Goal: Information Seeking & Learning: Learn about a topic

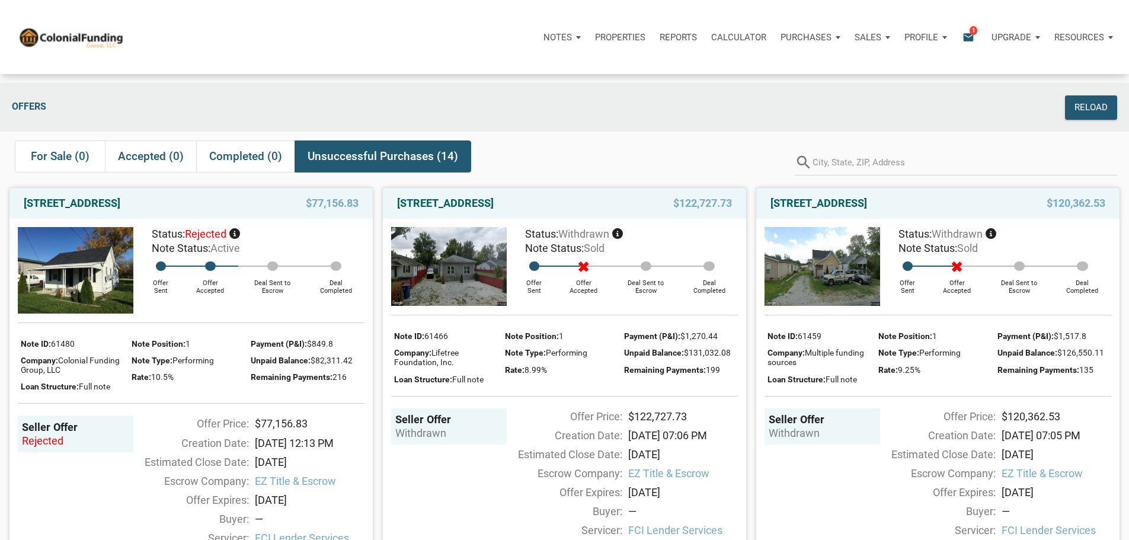
click at [970, 30] on span "1" at bounding box center [974, 29] width 8 height 9
click at [970, 34] on span "1" at bounding box center [974, 29] width 8 height 9
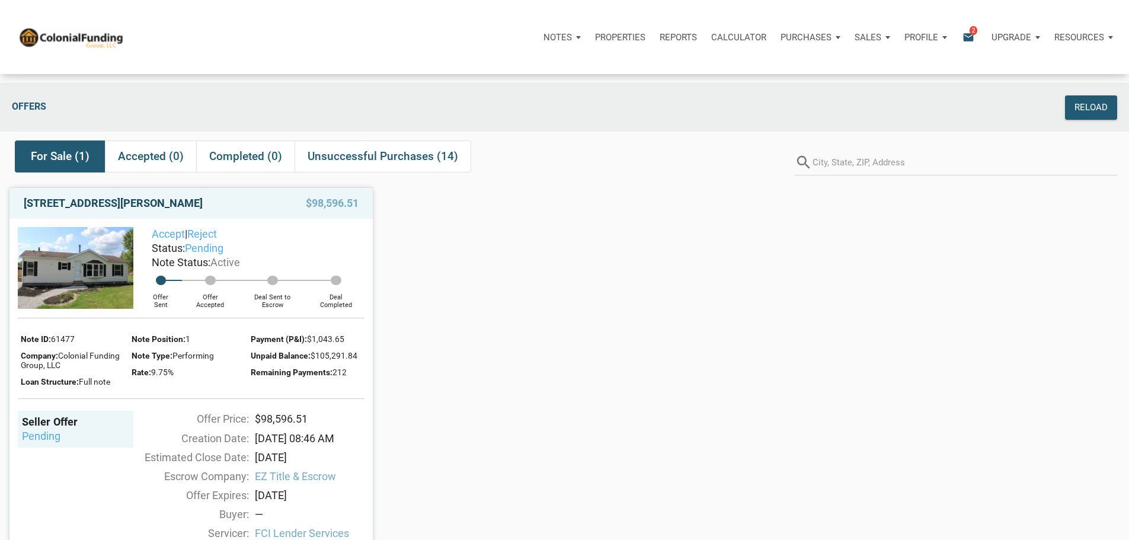
click at [142, 210] on link "14601 Hollowell Road, Albany, IN, 47320" at bounding box center [113, 203] width 179 height 14
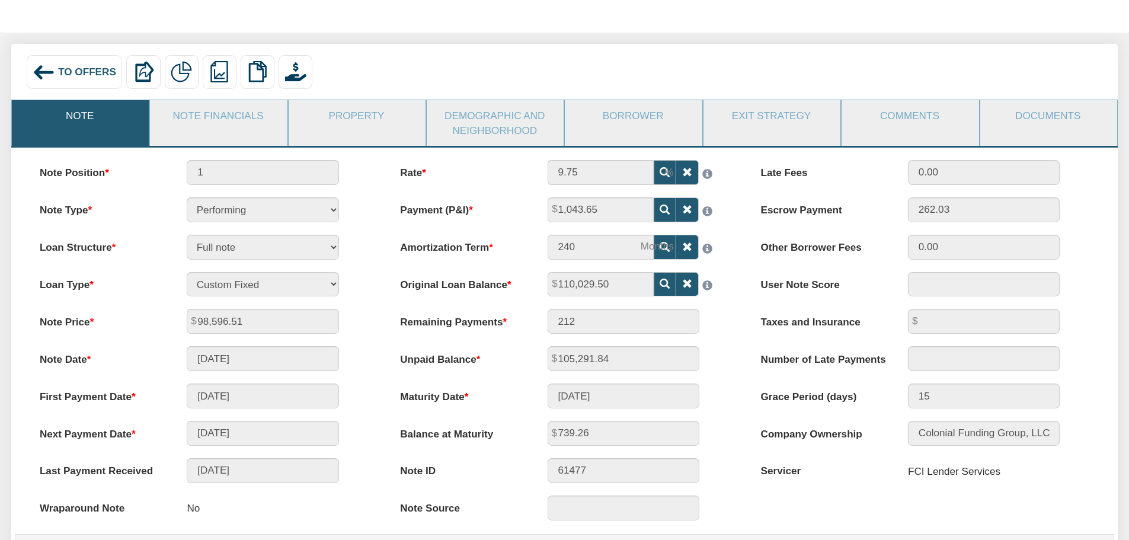
scroll to position [119, 0]
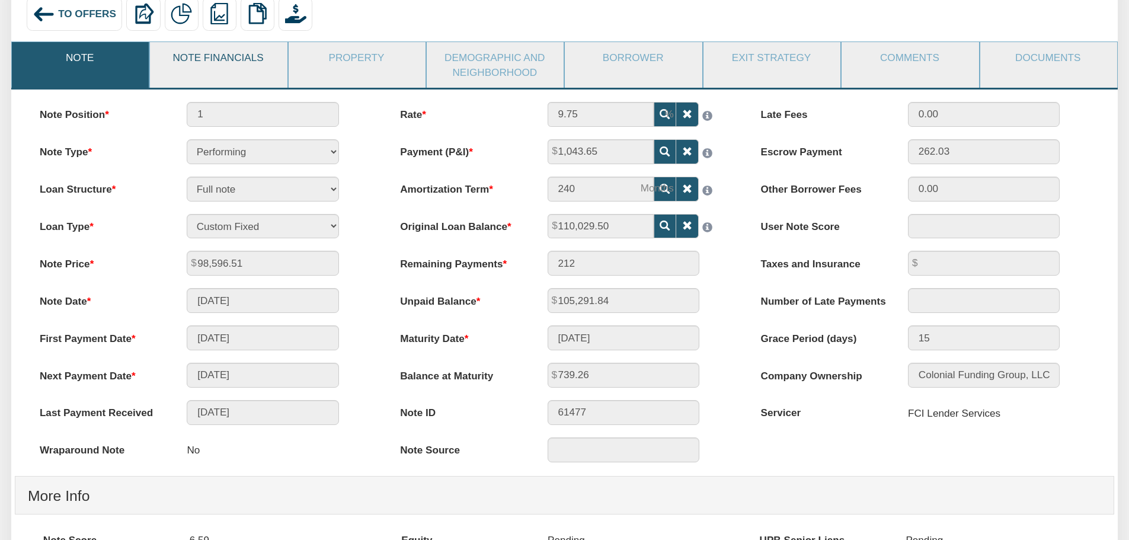
click at [207, 56] on link "Note Financials" at bounding box center [218, 57] width 136 height 31
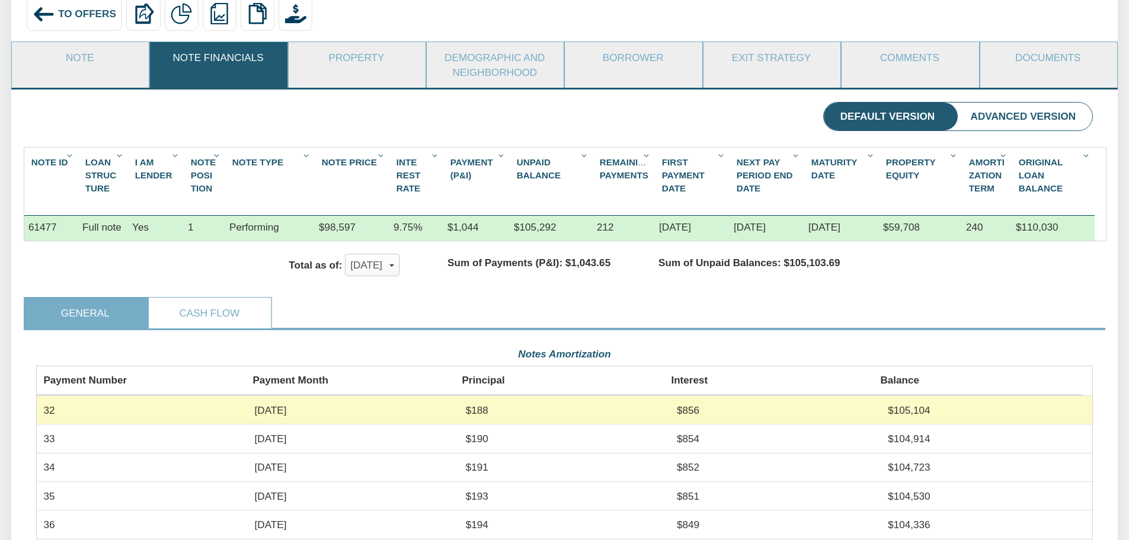
scroll to position [265, 1057]
click at [358, 57] on link "Property" at bounding box center [357, 57] width 136 height 31
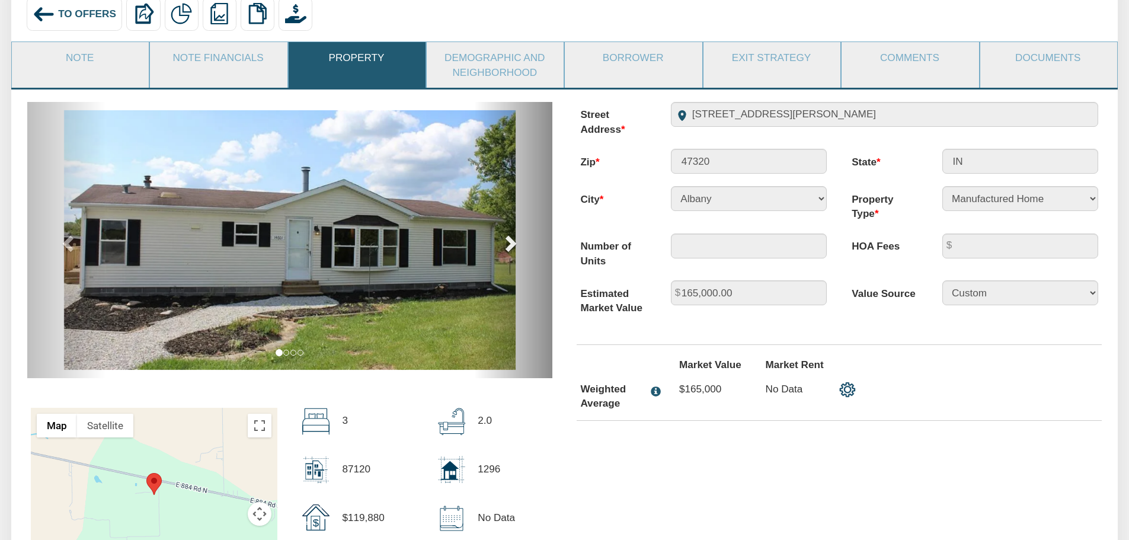
click at [512, 246] on span at bounding box center [510, 243] width 18 height 18
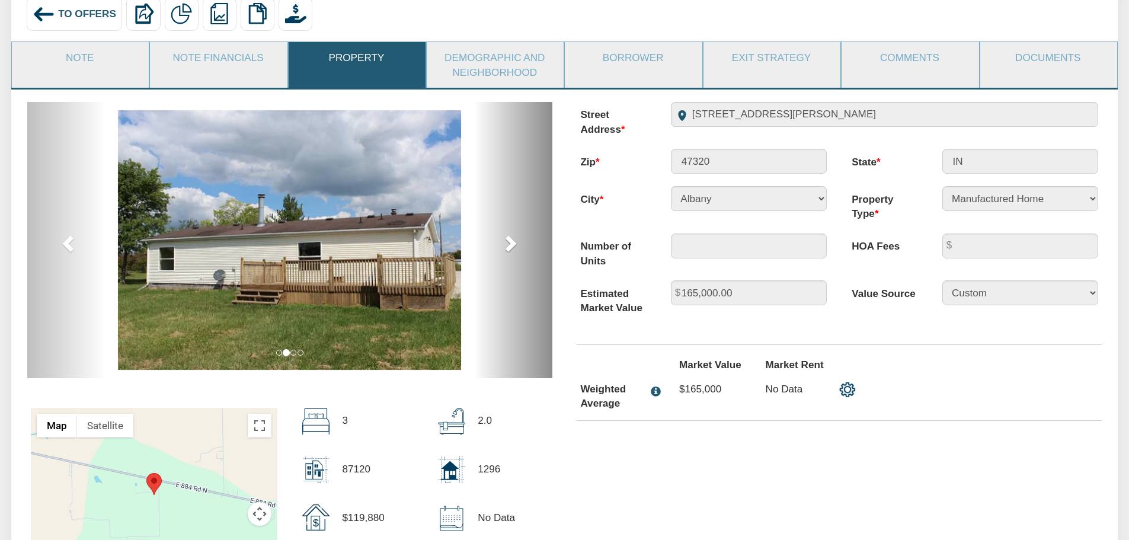
click at [512, 246] on span at bounding box center [510, 243] width 18 height 18
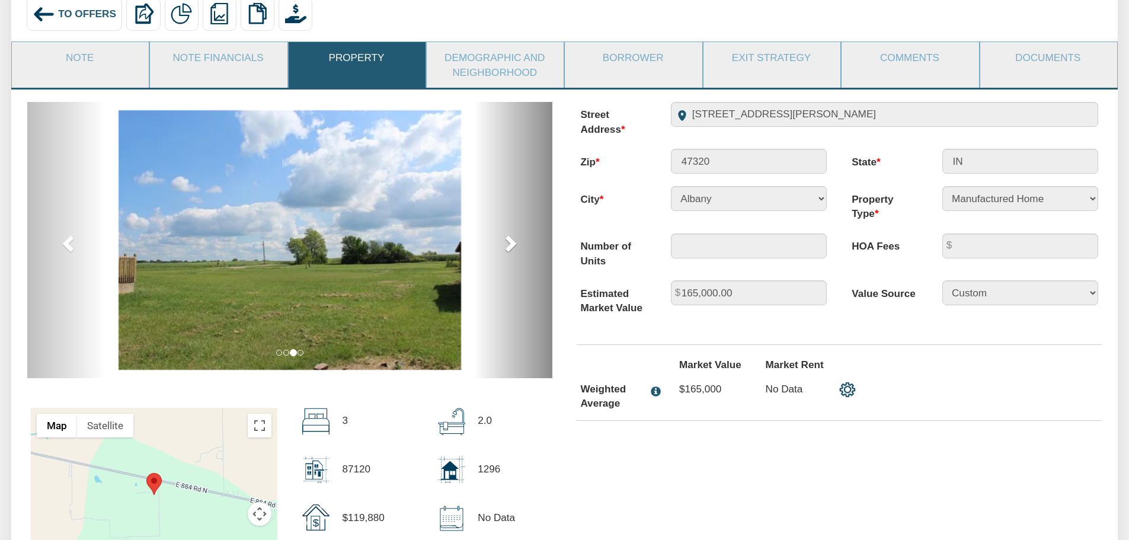
click at [512, 246] on span at bounding box center [510, 243] width 18 height 18
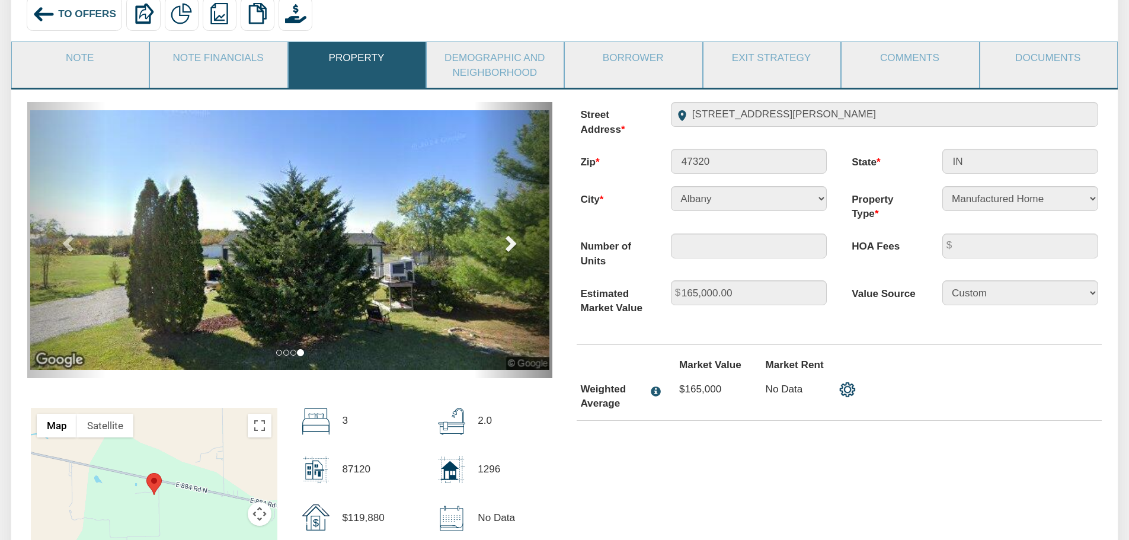
click at [510, 246] on span at bounding box center [510, 243] width 18 height 18
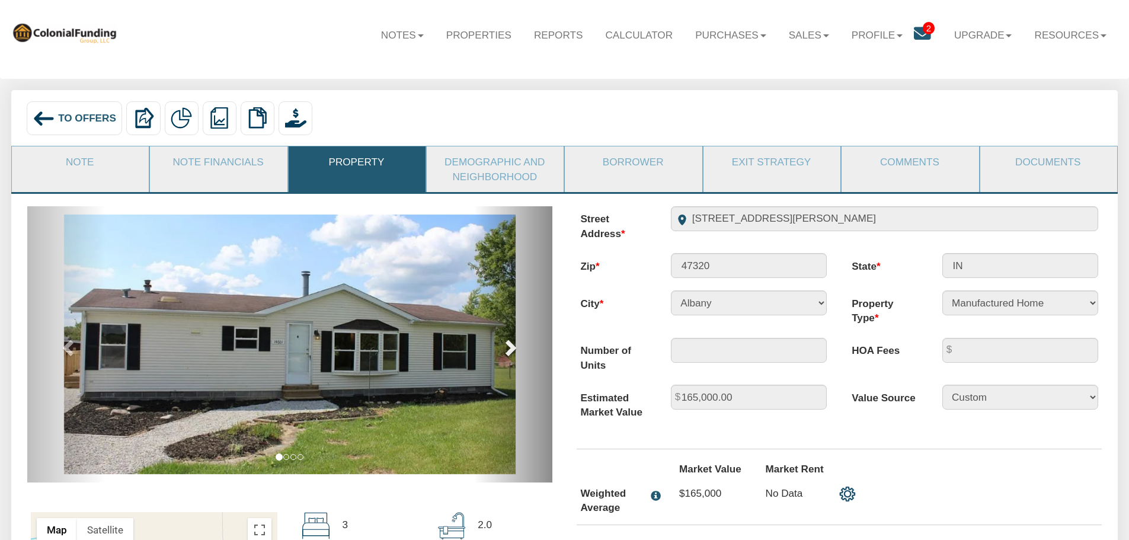
scroll to position [0, 0]
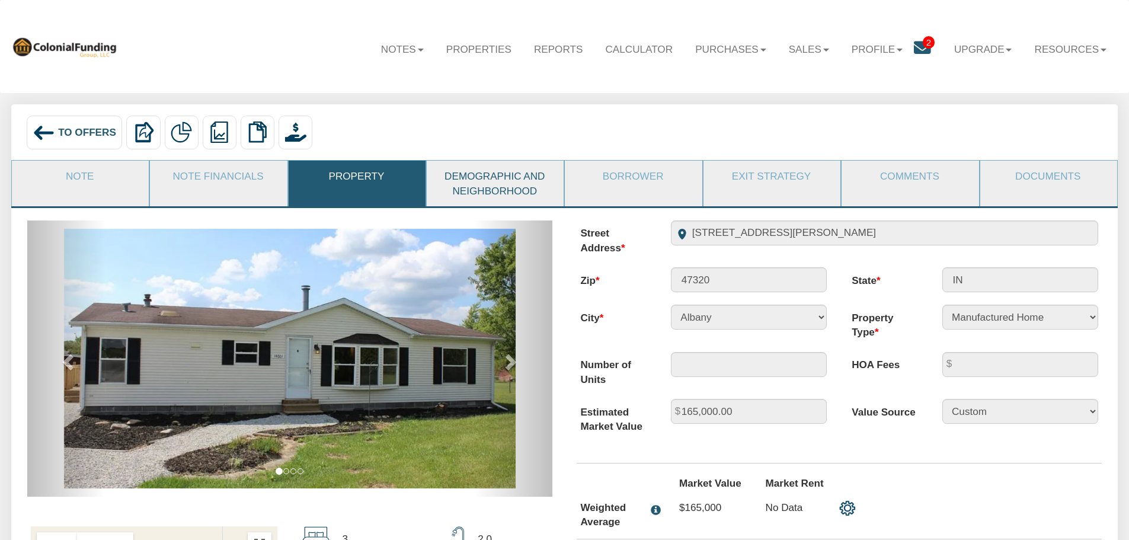
click at [503, 183] on link "Demographic and Neighborhood" at bounding box center [495, 184] width 136 height 46
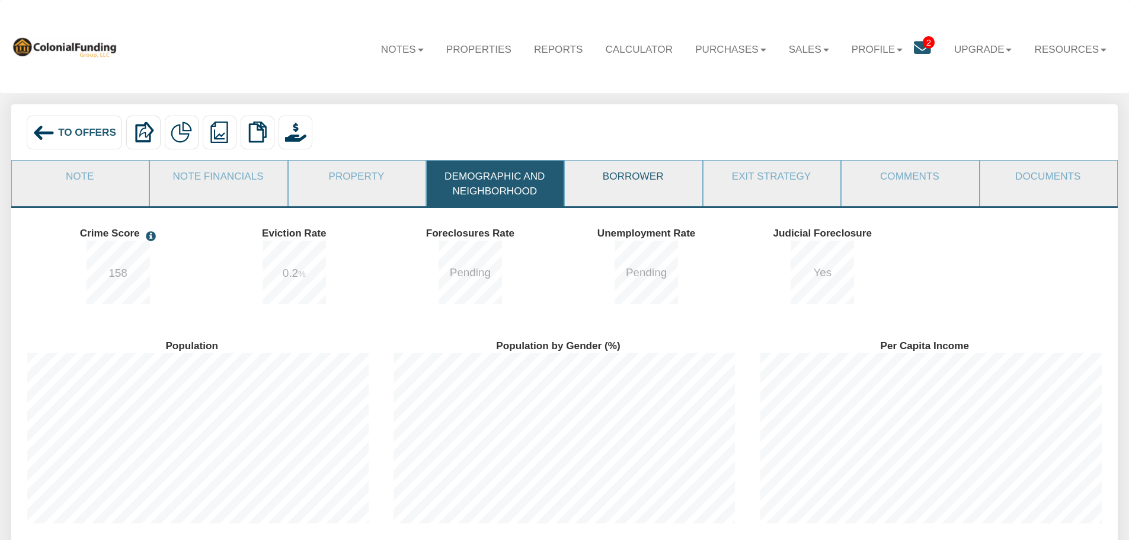
click at [619, 178] on link "Borrower" at bounding box center [633, 176] width 136 height 31
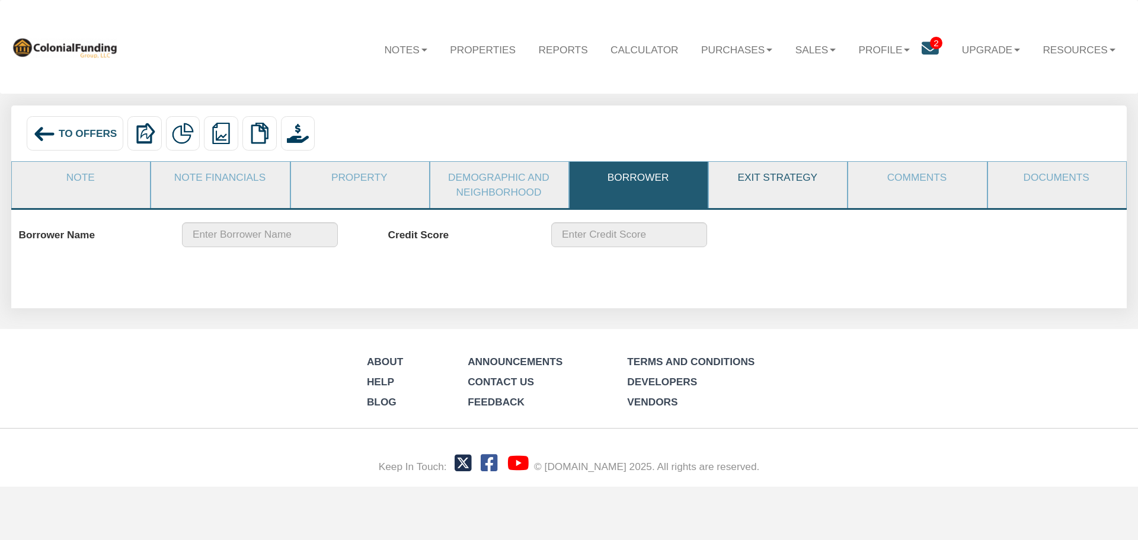
click at [766, 176] on link "Exit Strategy" at bounding box center [777, 177] width 137 height 31
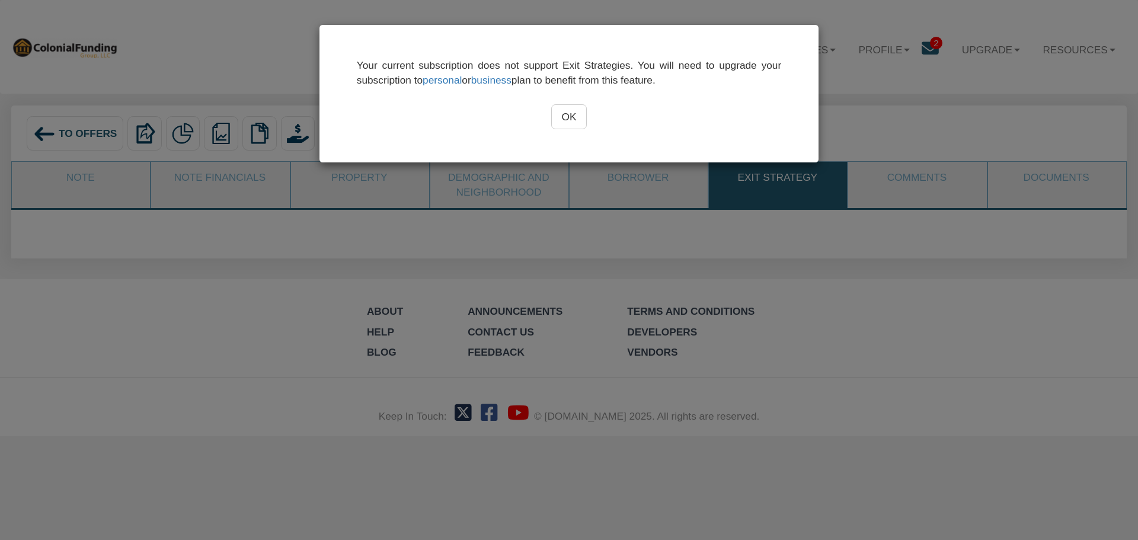
click at [570, 117] on input "OK" at bounding box center [569, 116] width 36 height 25
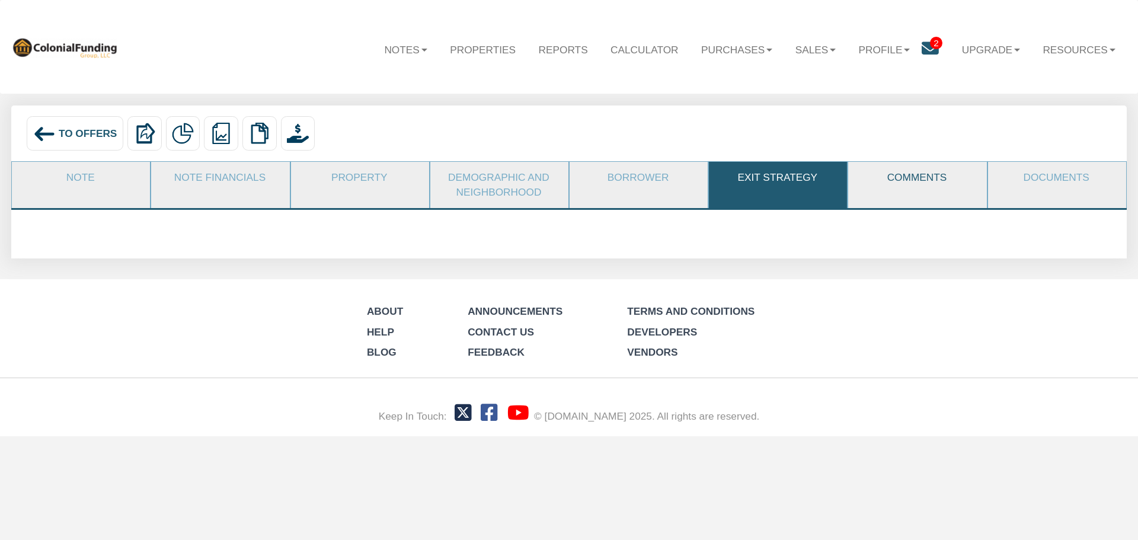
click at [917, 178] on link "Comments" at bounding box center [916, 177] width 137 height 31
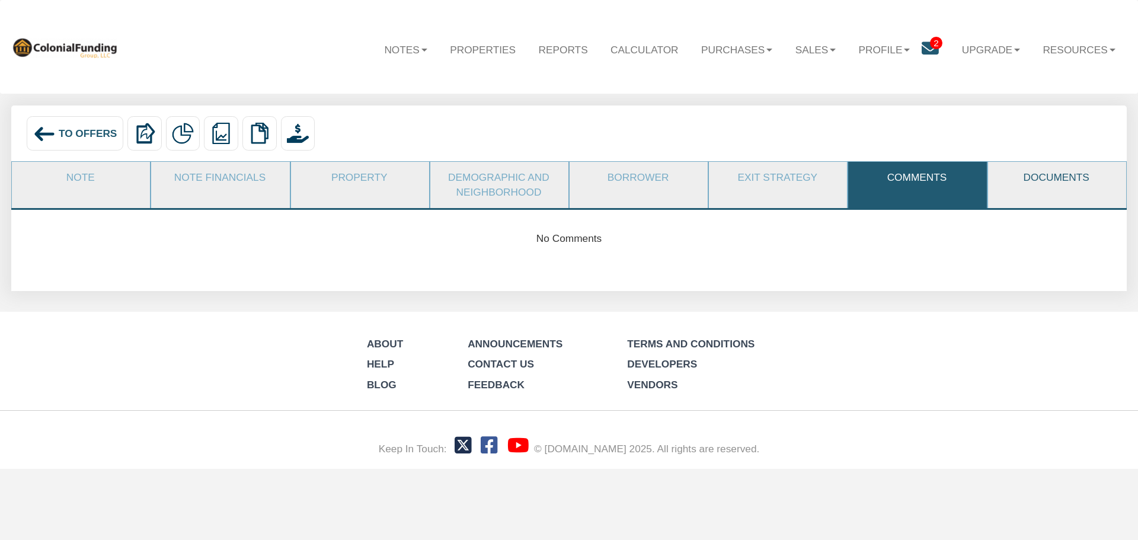
click at [1056, 174] on link "Documents" at bounding box center [1056, 177] width 137 height 31
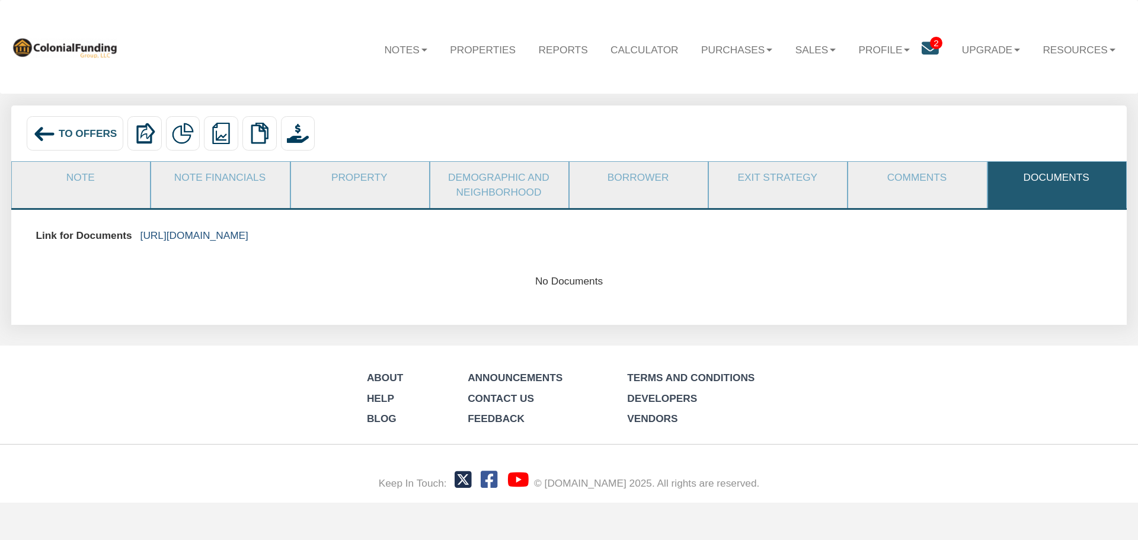
click at [248, 235] on link "https://colonialfundinggroup.sharepoint.com/:f:/s/operationsteam/EsOeXyuoxLZNhh…" at bounding box center [195, 235] width 108 height 12
